Goal: Check status

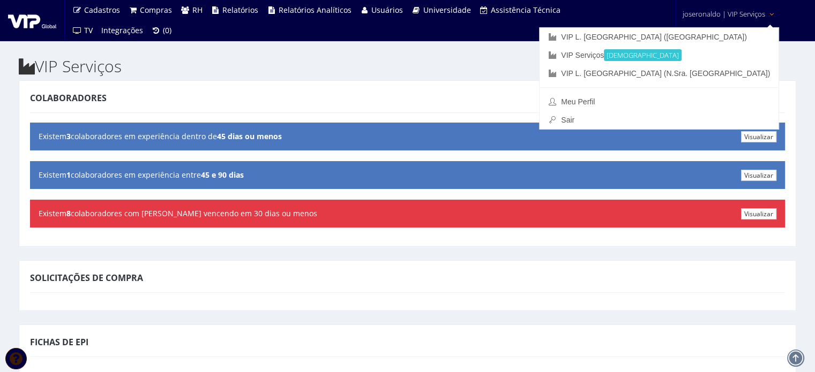
click at [731, 17] on span "joseronaldo | VIP Serviços" at bounding box center [724, 14] width 83 height 11
click at [727, 39] on link "VIP L. [GEOGRAPHIC_DATA] ([GEOGRAPHIC_DATA])" at bounding box center [659, 37] width 239 height 18
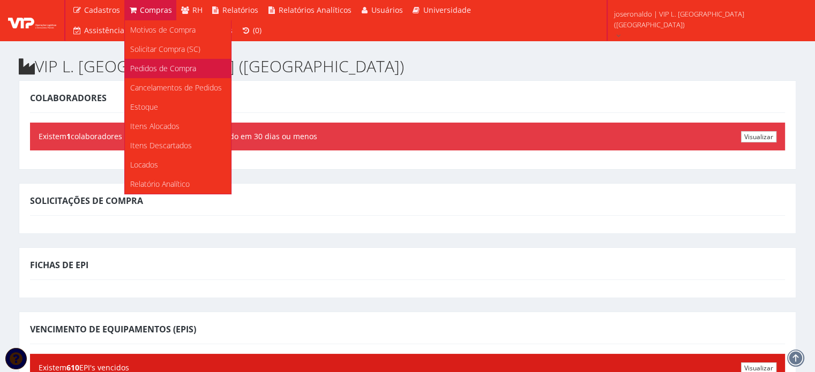
click at [161, 63] on span "Pedidos de Compra" at bounding box center [163, 68] width 66 height 10
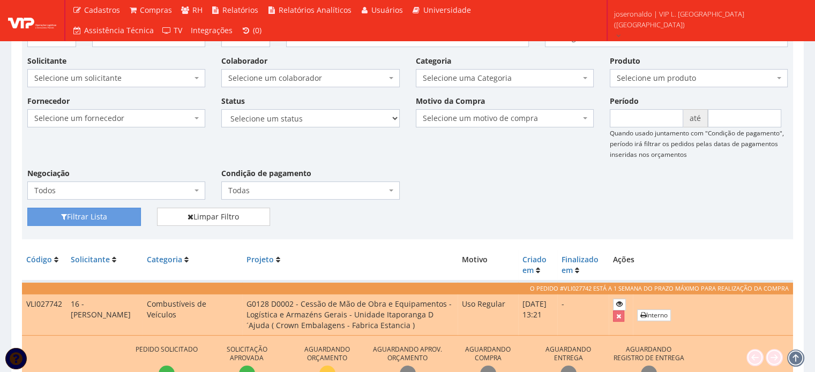
scroll to position [161, 0]
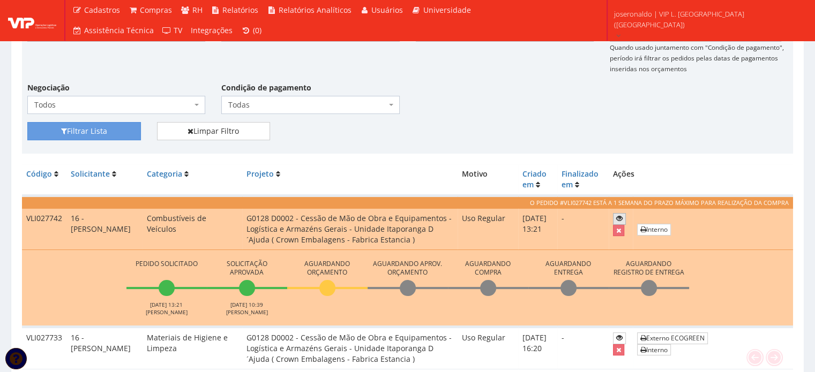
click at [614, 214] on link at bounding box center [619, 218] width 13 height 11
